Goal: Task Accomplishment & Management: Complete application form

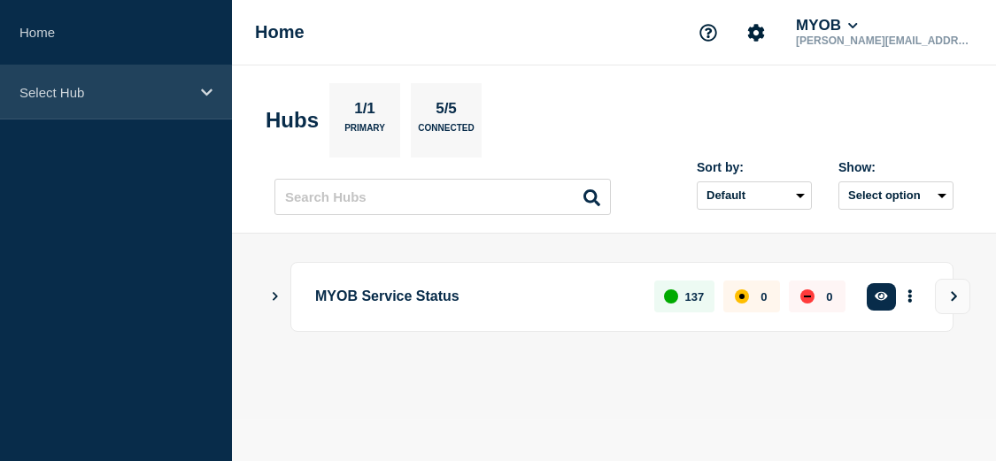
click at [95, 94] on p "Select Hub" at bounding box center [104, 92] width 170 height 15
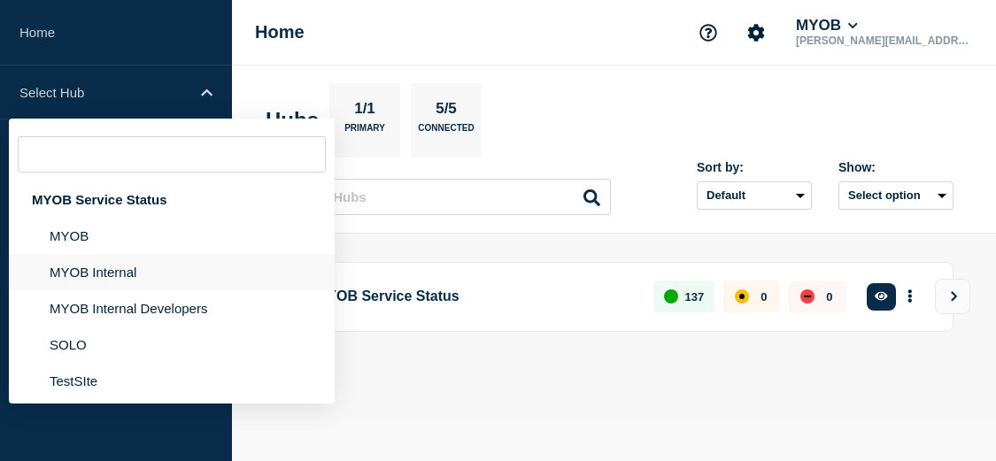
click at [162, 286] on li "MYOB Internal" at bounding box center [172, 272] width 326 height 36
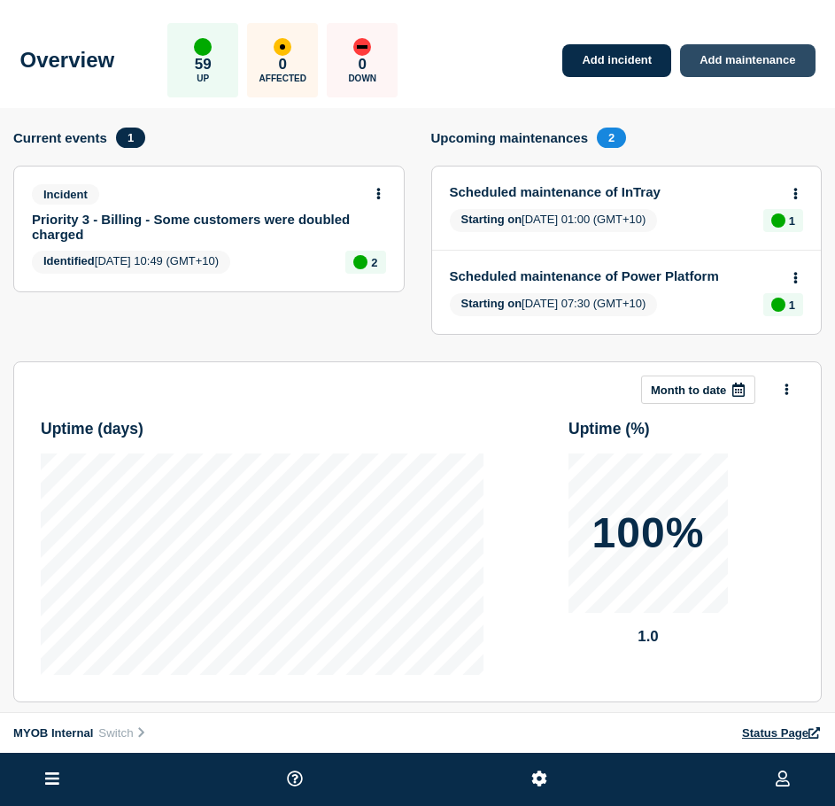
click at [801, 66] on link "Add maintenance" at bounding box center [747, 60] width 135 height 33
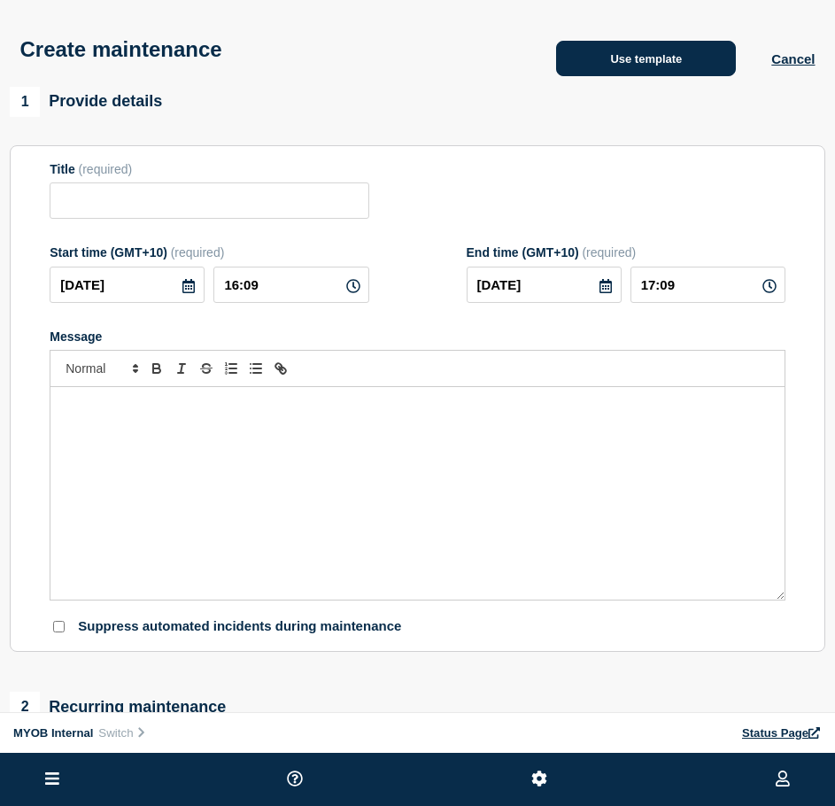
click at [656, 50] on button "Use template" at bounding box center [646, 58] width 180 height 35
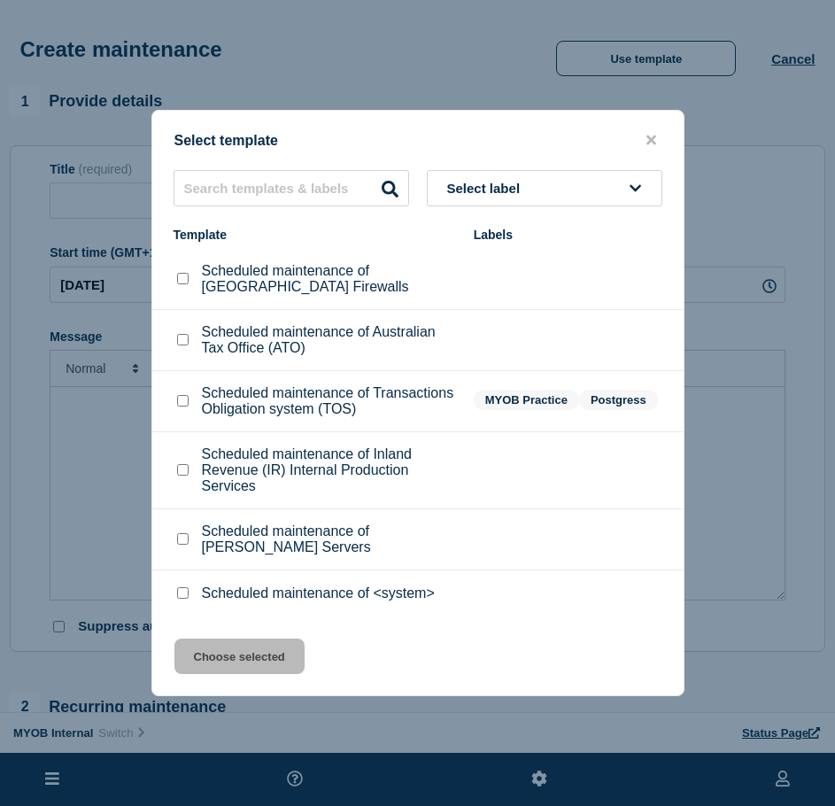
click at [188, 340] on input "Scheduled maintenance of Australian Tax Office (ATO) checkbox" at bounding box center [183, 340] width 12 height 12
checkbox input "true"
click at [269, 673] on button "Choose selected" at bounding box center [239, 655] width 130 height 35
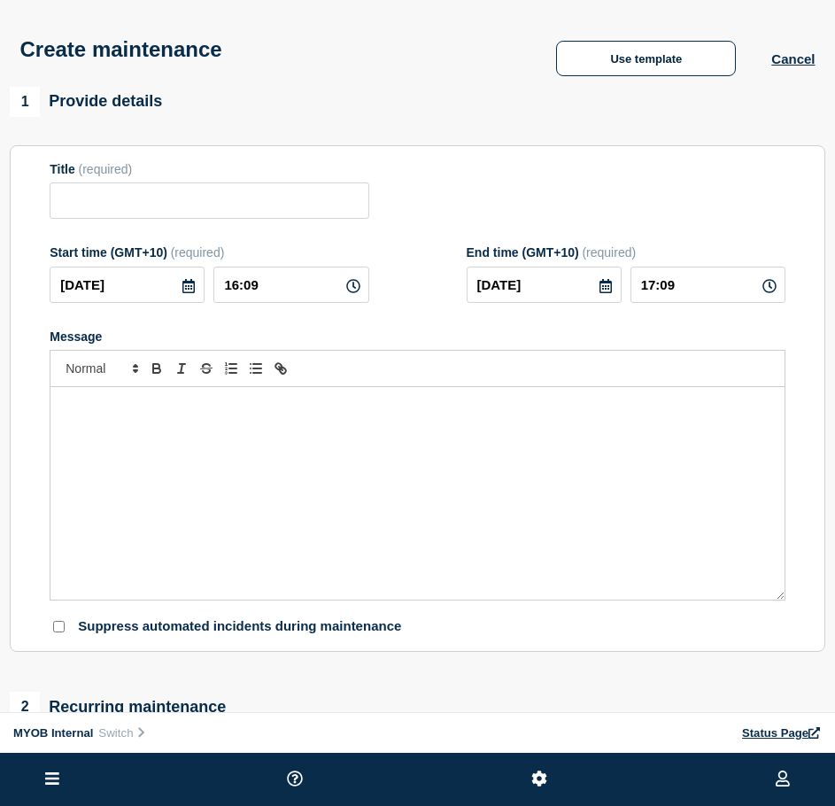
type input "Scheduled maintenance of Australian Tax Office (ATO)"
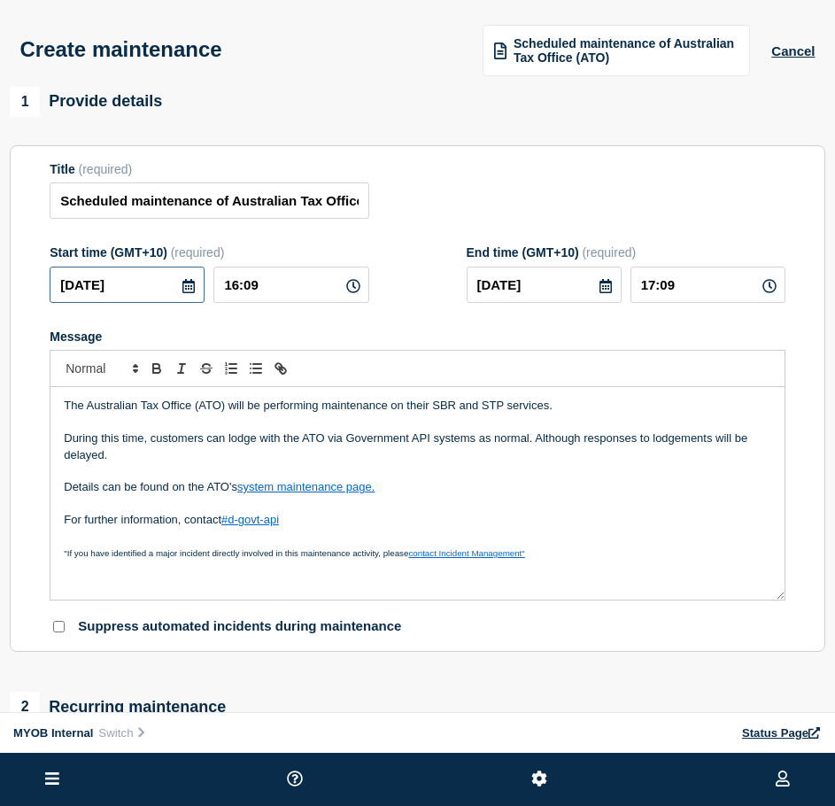
click at [97, 303] on input "2025-09-12" at bounding box center [127, 285] width 155 height 36
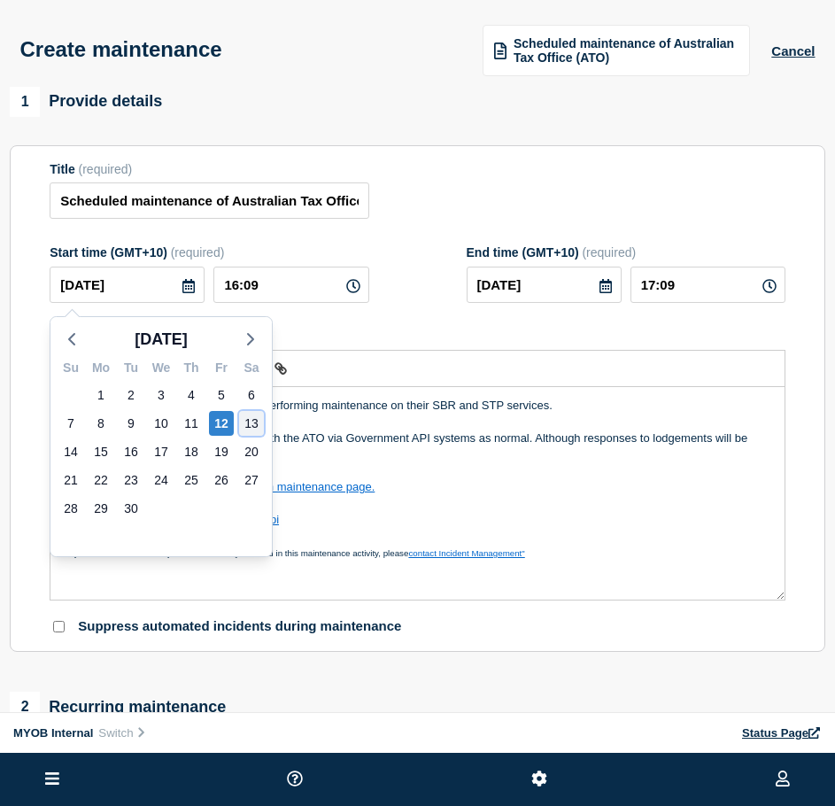
click at [251, 432] on div "13" at bounding box center [251, 423] width 25 height 25
type input "2025-09-13"
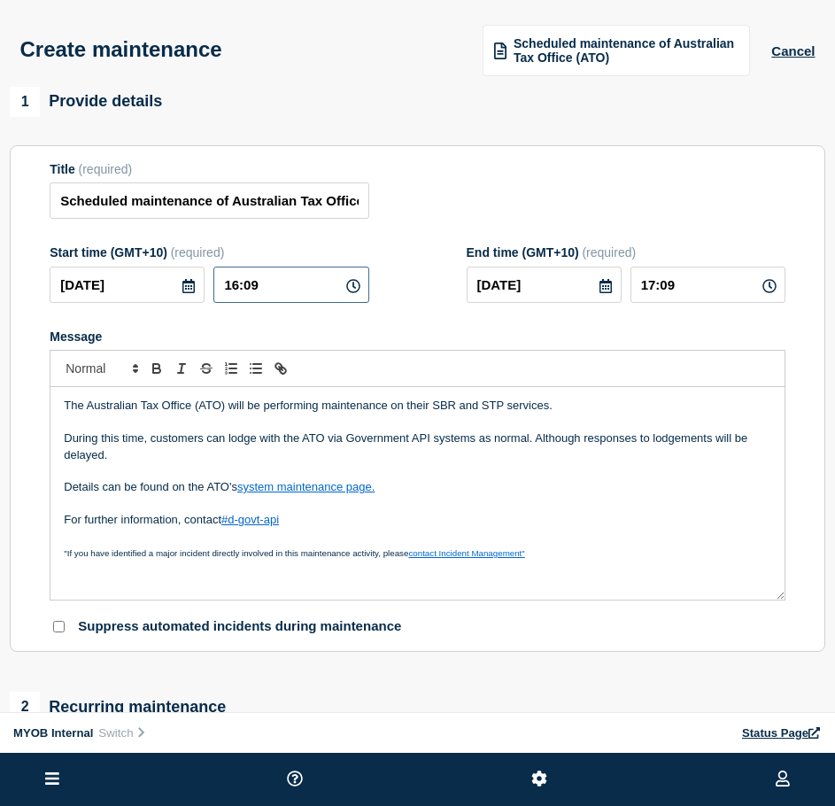
drag, startPoint x: 281, startPoint y: 291, endPoint x: 193, endPoint y: 277, distance: 88.8
click at [193, 277] on div "2025-09-13 16:09" at bounding box center [209, 285] width 319 height 36
type input "21:30"
type input "22:30"
click at [566, 287] on input "2025-09-13" at bounding box center [544, 285] width 155 height 36
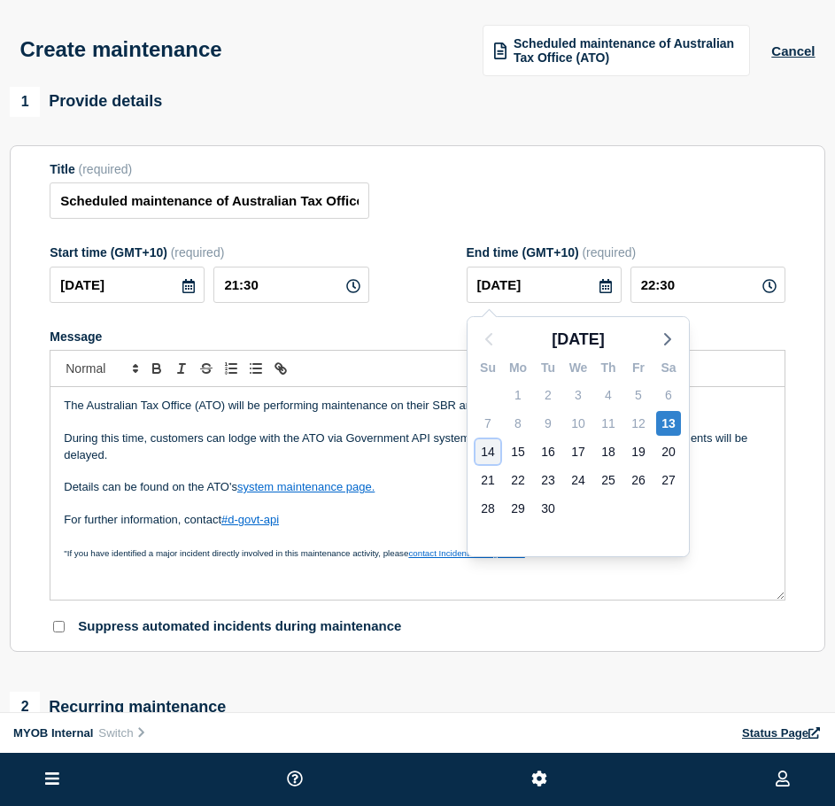
click at [483, 447] on div "14" at bounding box center [487, 451] width 25 height 25
type input "2025-09-14"
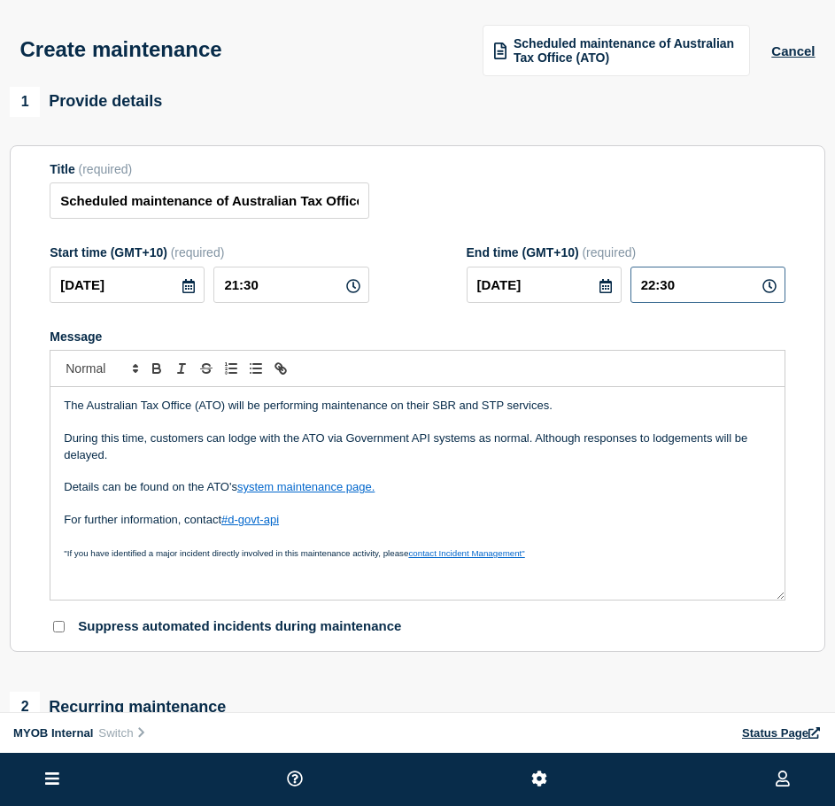
drag, startPoint x: 716, startPoint y: 291, endPoint x: 645, endPoint y: 284, distance: 72.1
click at [645, 284] on input "22:30" at bounding box center [707, 285] width 155 height 36
type input "10:30"
click at [375, 330] on form "Title (required) Scheduled maintenance of Australian Tax Office (ATO) Start tim…" at bounding box center [418, 399] width 736 height 474
click at [223, 406] on p "The Australian Tax Office (ATO) will be performing maintenance on their SBR and…" at bounding box center [417, 406] width 707 height 16
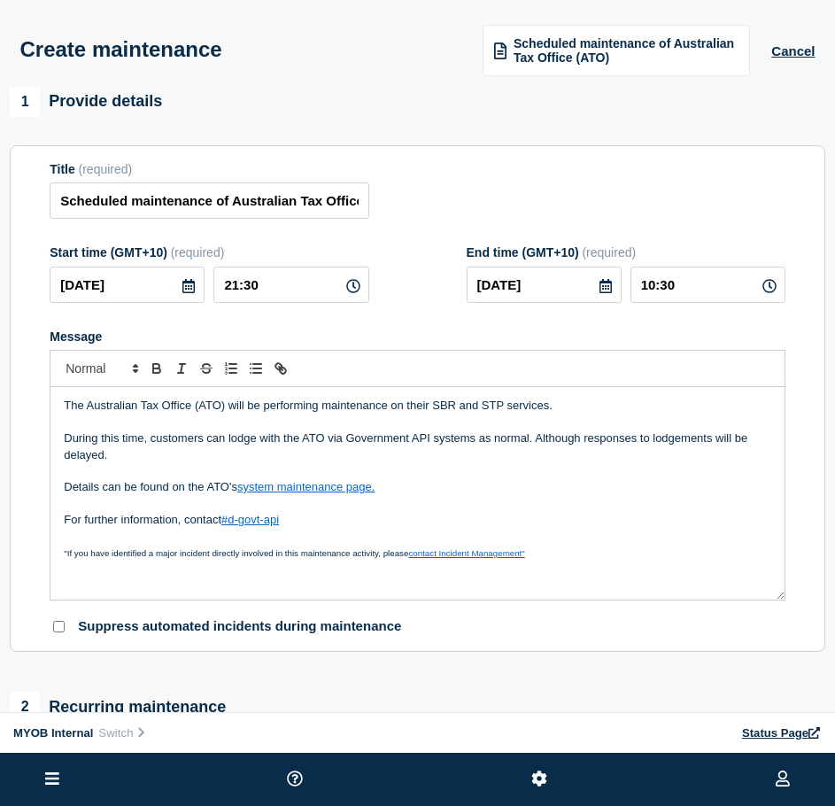
click at [534, 397] on div "The Australian Tax Office (ATO) will be performing maintenance on their SBR and…" at bounding box center [417, 493] width 734 height 213
click at [343, 438] on p "During this time, customers can lodge with the ATO via Government API systems a…" at bounding box center [417, 446] width 707 height 33
click at [305, 453] on p "During this time, customers can lodge with the ATO via Government API systems a…" at bounding box center [417, 446] width 707 height 33
drag, startPoint x: 180, startPoint y: 468, endPoint x: 146, endPoint y: 487, distance: 38.4
click at [178, 469] on p "Message" at bounding box center [417, 471] width 707 height 16
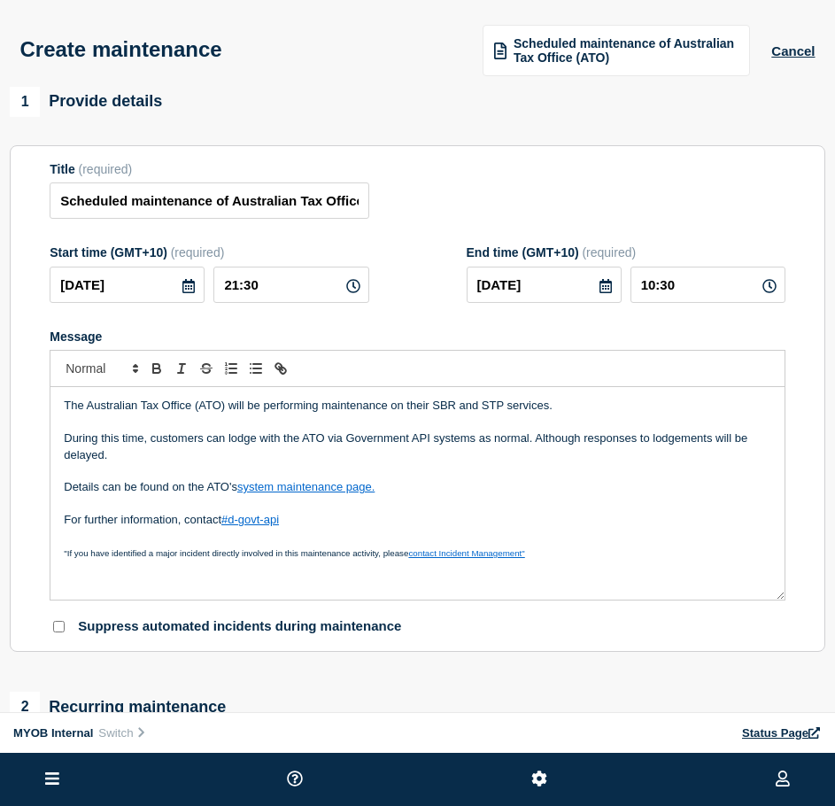
click at [146, 487] on p "Details can be found on the ATO's system maintenance page." at bounding box center [417, 487] width 707 height 16
click at [138, 511] on p "Message" at bounding box center [417, 504] width 707 height 16
click at [130, 528] on p "For further information, contact #d-govt-api" at bounding box center [417, 520] width 707 height 16
drag, startPoint x: 266, startPoint y: 192, endPoint x: 566, endPoint y: 178, distance: 300.5
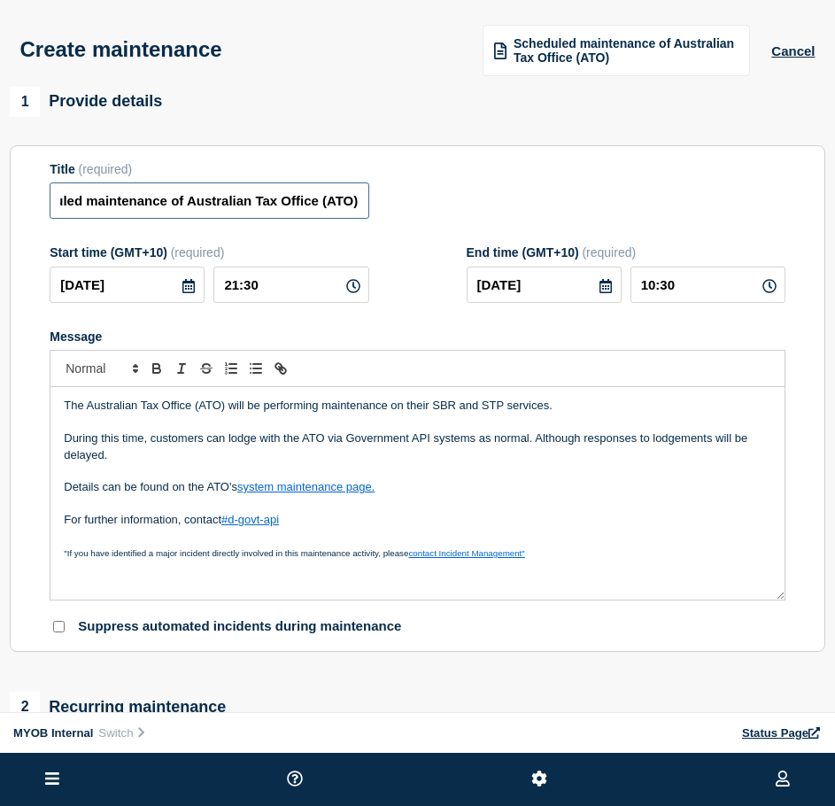
click at [566, 178] on div "Title (required) Scheduled maintenance of Australian Tax Office (ATO)" at bounding box center [418, 191] width 736 height 58
click at [565, 178] on div "Title (required) Scheduled maintenance of Australian Tax Office (ATO)" at bounding box center [418, 191] width 736 height 58
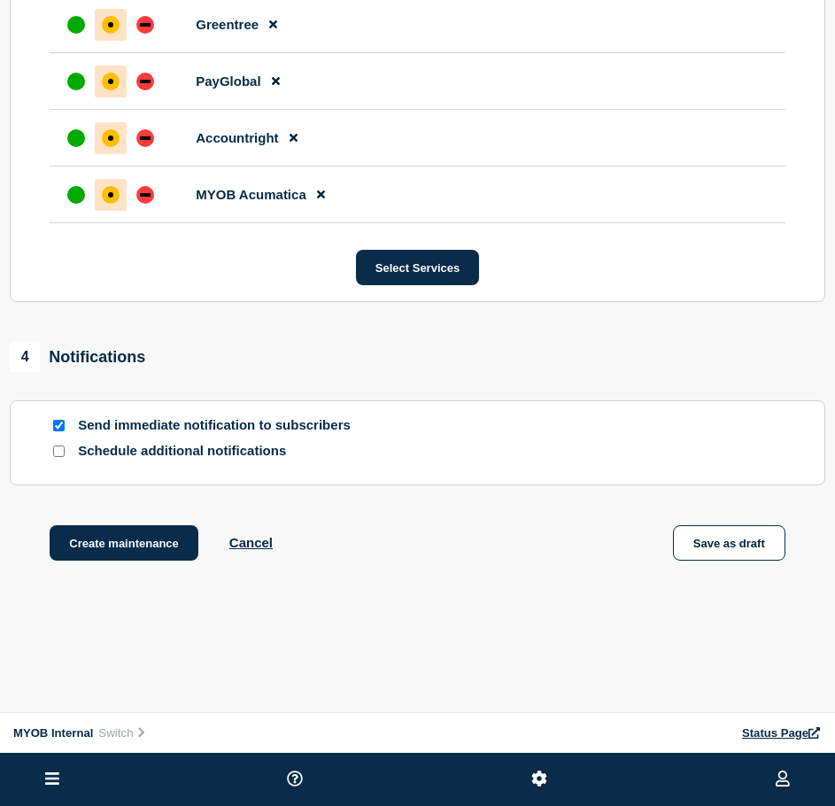
scroll to position [1244, 0]
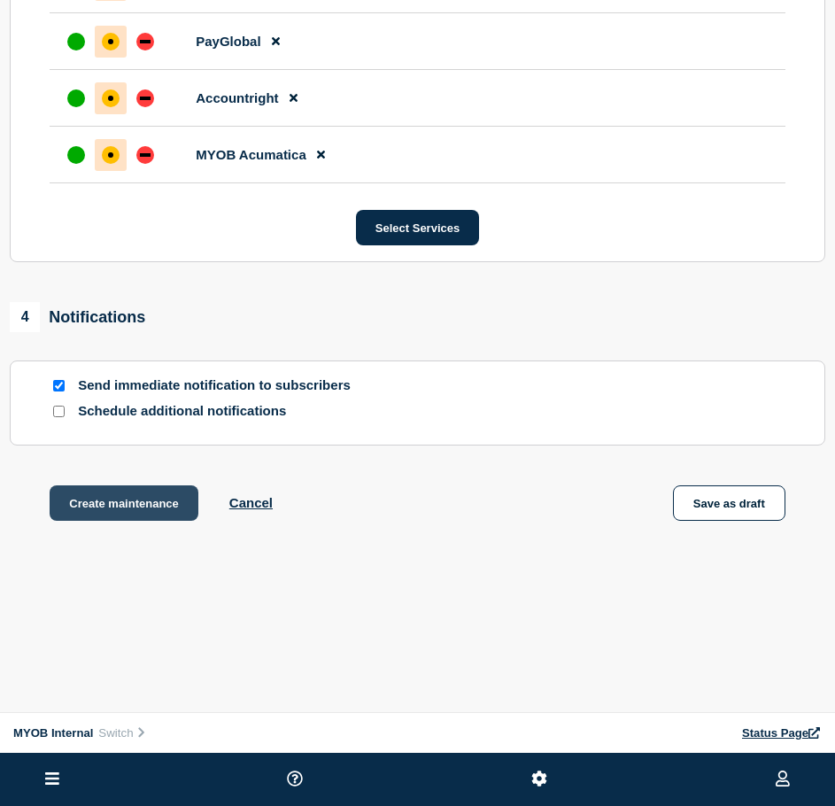
click at [107, 500] on button "Create maintenance" at bounding box center [124, 502] width 149 height 35
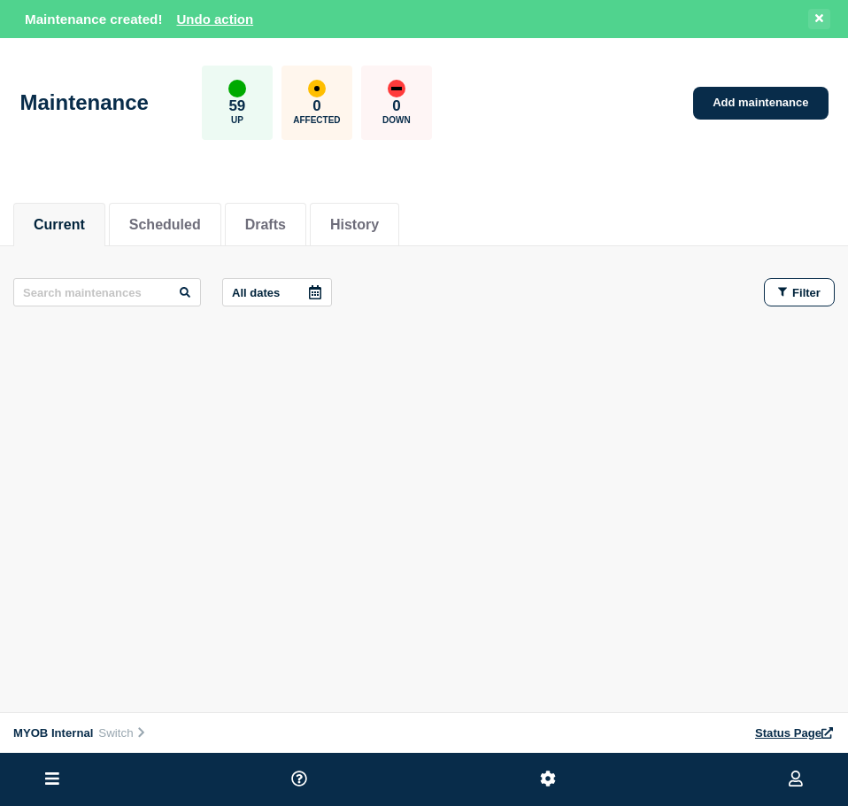
click at [817, 19] on icon at bounding box center [820, 18] width 8 height 12
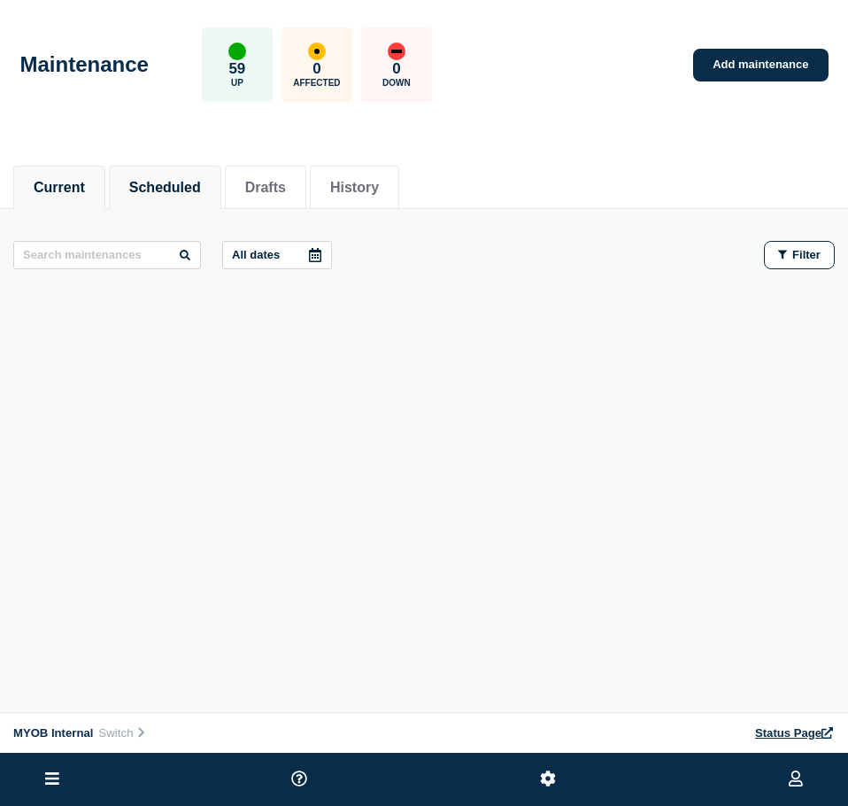
click at [167, 186] on button "Scheduled" at bounding box center [165, 188] width 72 height 16
